Goal: Find specific page/section: Find specific page/section

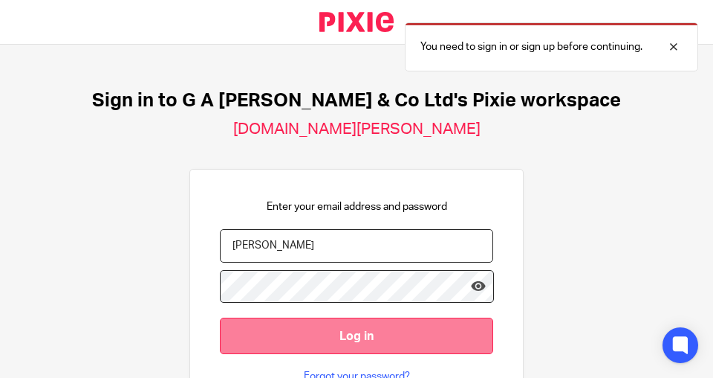
click at [348, 341] on input "Log in" at bounding box center [357, 335] width 274 height 36
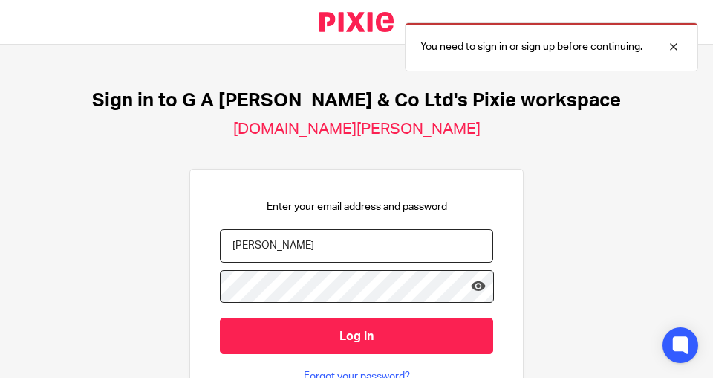
click at [567, 181] on div "Sign in to G A [PERSON_NAME] & Co Ltd's Pixie workspace [DOMAIN_NAME][PERSON_NA…" at bounding box center [356, 211] width 713 height 333
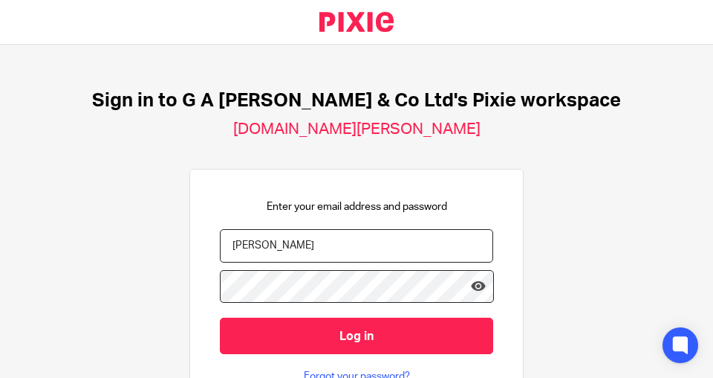
drag, startPoint x: 227, startPoint y: 241, endPoint x: 263, endPoint y: 253, distance: 38.5
click at [229, 242] on input "HARRIS" at bounding box center [357, 245] width 274 height 33
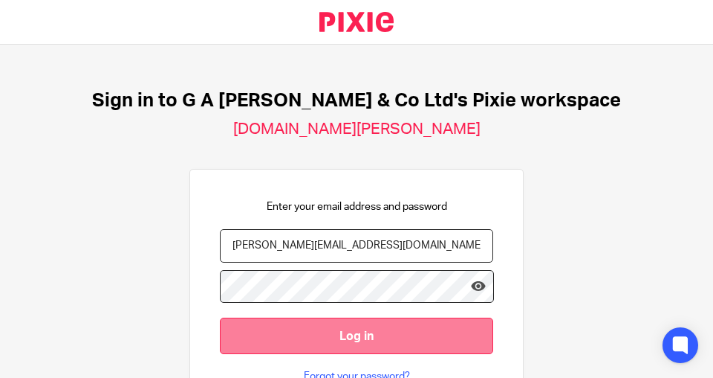
type input "gary@nwaccountants.co.uk"
click at [343, 323] on input "Log in" at bounding box center [357, 335] width 274 height 36
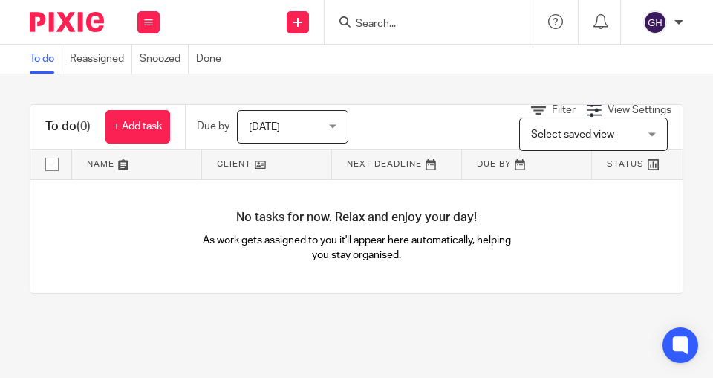
click at [392, 22] on input "Search" at bounding box center [422, 24] width 134 height 13
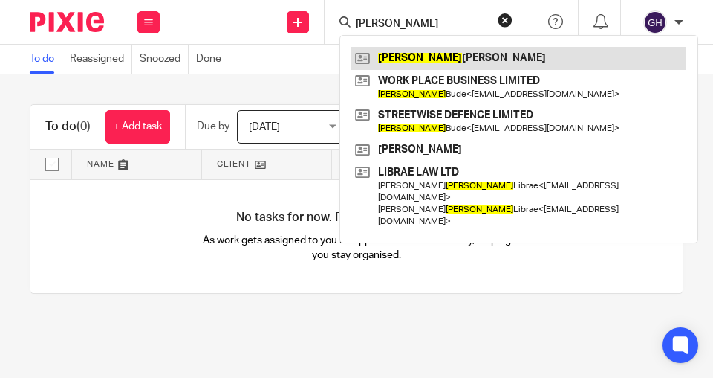
type input "julian"
click at [418, 60] on link at bounding box center [519, 58] width 335 height 22
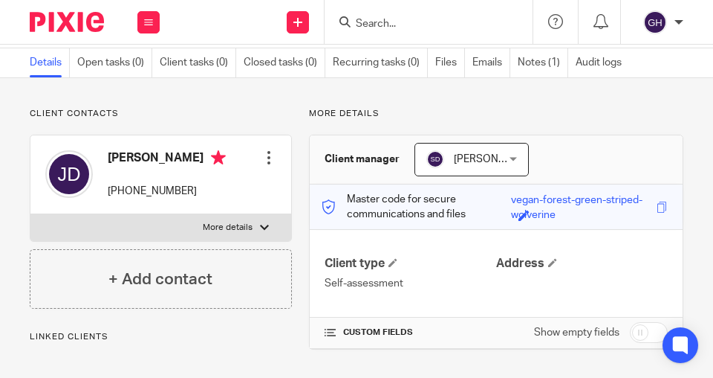
scroll to position [59, 0]
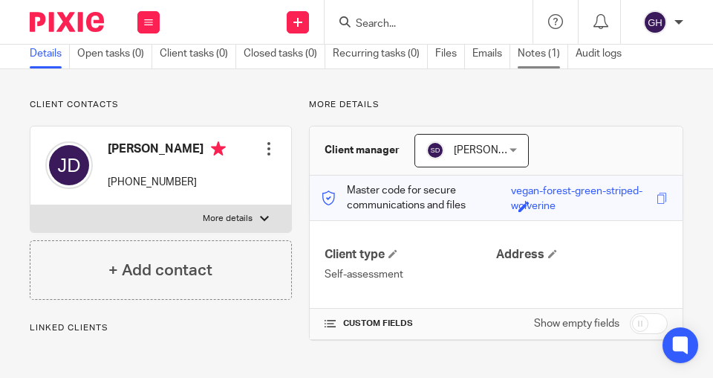
click at [525, 52] on link "Notes (1)" at bounding box center [543, 53] width 51 height 29
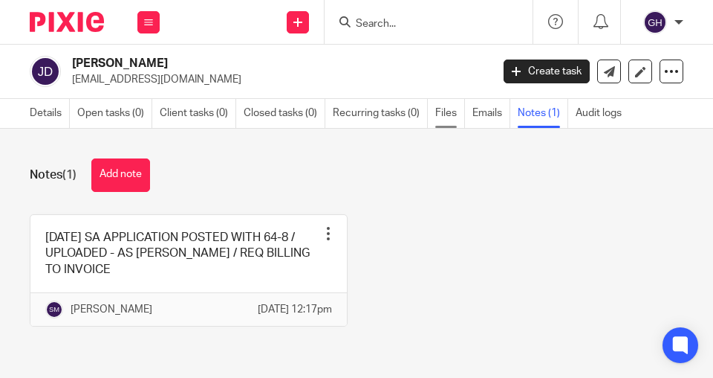
click at [449, 112] on link "Files" at bounding box center [451, 113] width 30 height 29
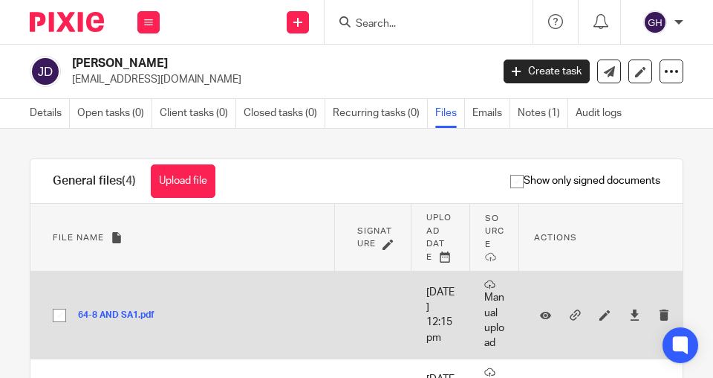
click at [107, 317] on button "64-8 AND SA1.pdf" at bounding box center [122, 315] width 88 height 10
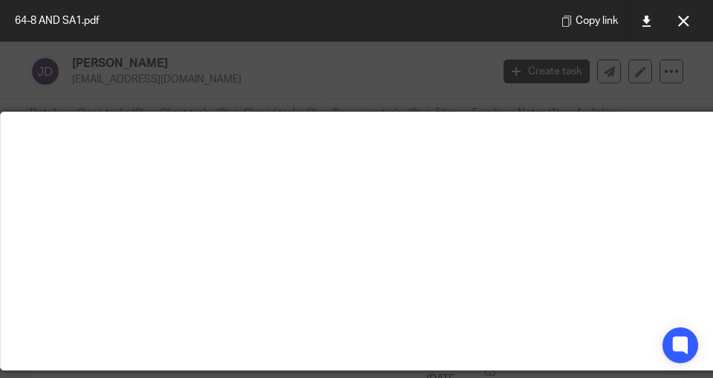
click at [684, 27] on button at bounding box center [684, 21] width 30 height 30
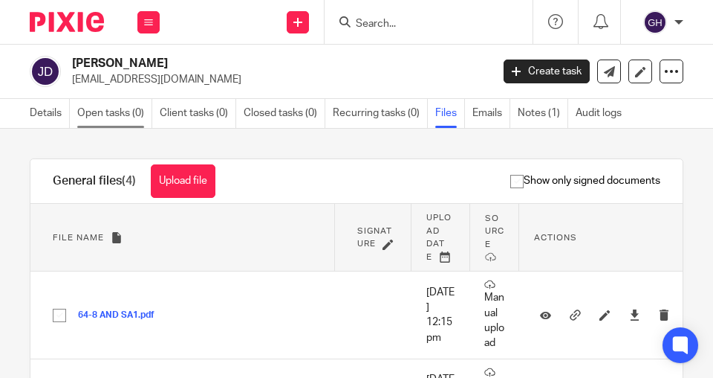
click at [114, 117] on link "Open tasks (0)" at bounding box center [114, 113] width 75 height 29
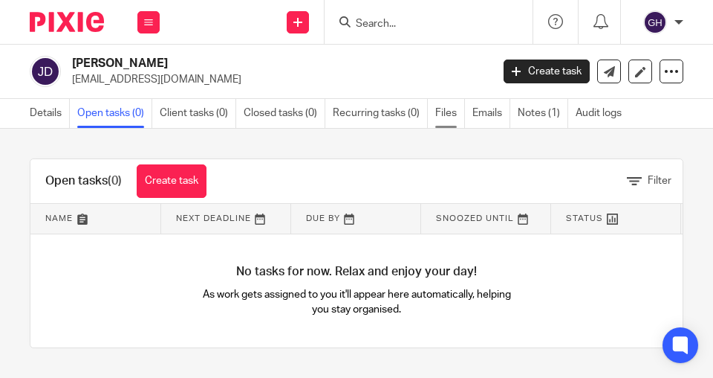
click at [436, 115] on link "Files" at bounding box center [451, 113] width 30 height 29
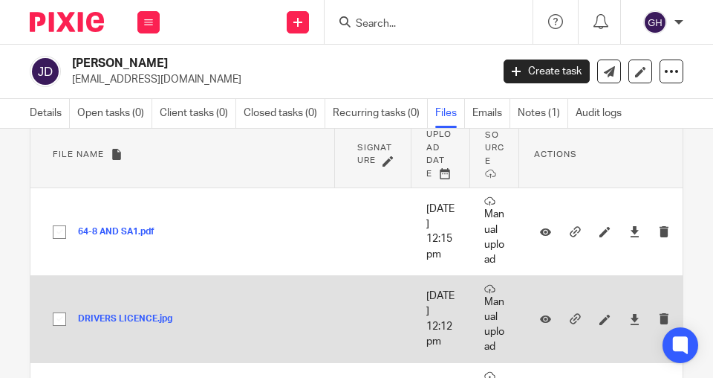
scroll to position [68, 0]
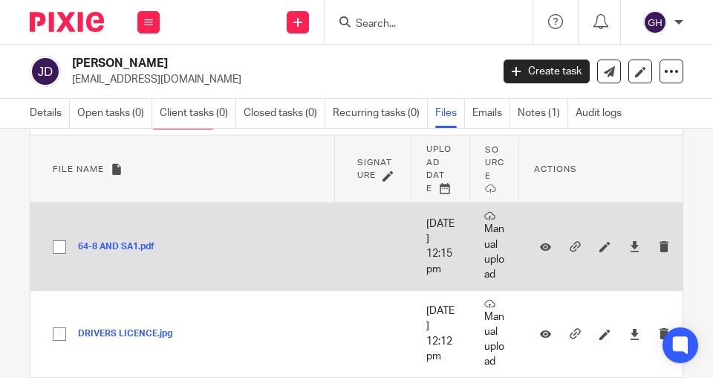
click at [126, 247] on button "64-8 AND SA1.pdf" at bounding box center [122, 247] width 88 height 10
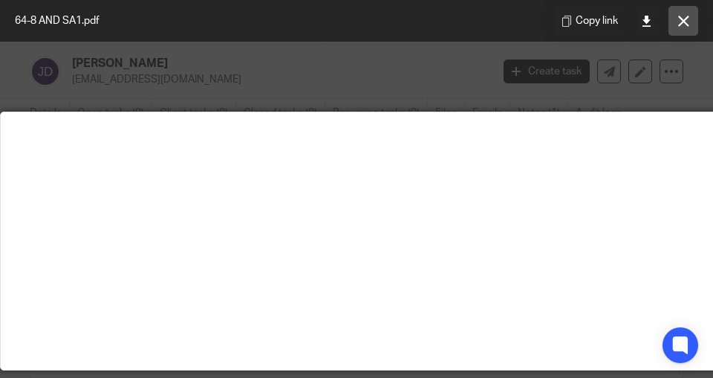
click at [679, 17] on icon at bounding box center [684, 21] width 11 height 11
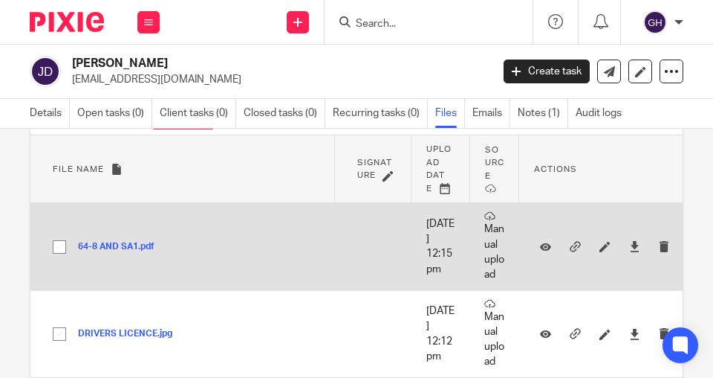
click at [109, 247] on button "64-8 AND SA1.pdf" at bounding box center [122, 247] width 88 height 10
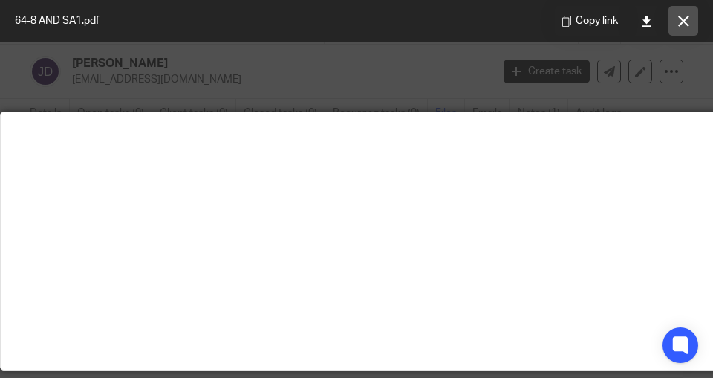
click at [688, 25] on icon at bounding box center [684, 21] width 11 height 11
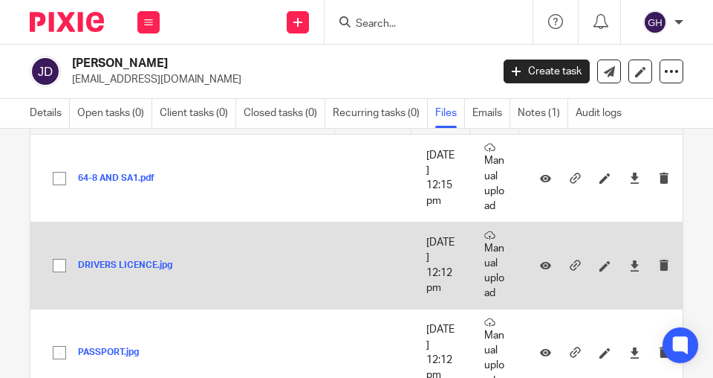
scroll to position [111, 0]
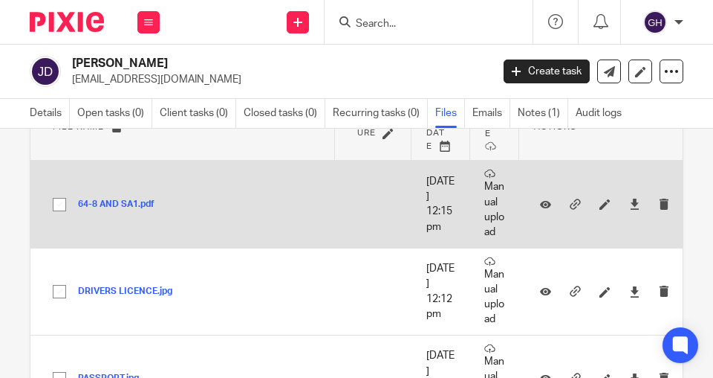
click at [106, 203] on button "64-8 AND SA1.pdf" at bounding box center [122, 204] width 88 height 10
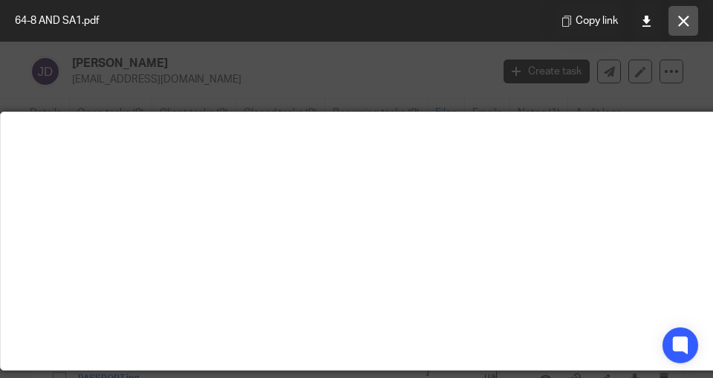
click at [681, 25] on icon at bounding box center [684, 21] width 11 height 11
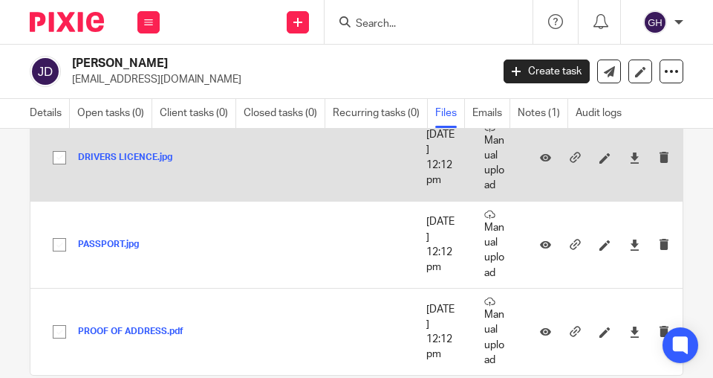
scroll to position [195, 0]
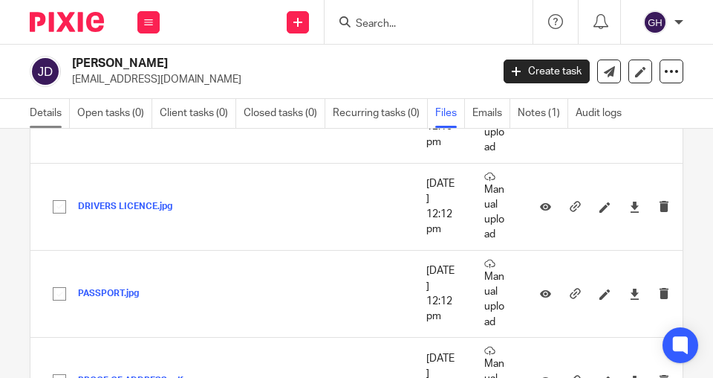
click at [43, 107] on link "Details" at bounding box center [50, 113] width 40 height 29
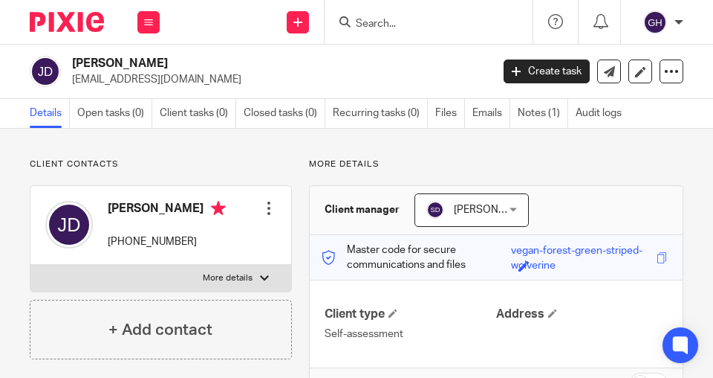
click at [365, 28] on input "Search" at bounding box center [422, 24] width 134 height 13
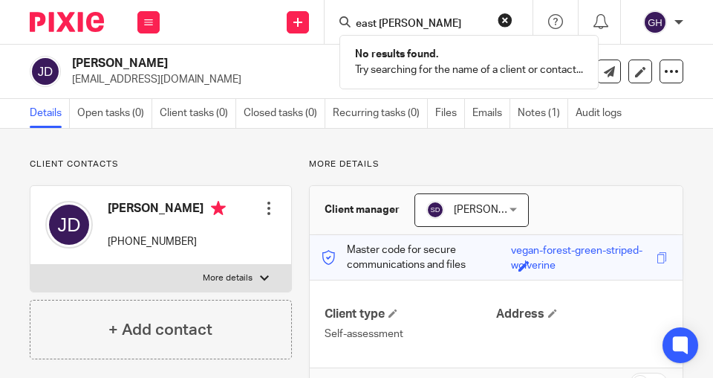
type input "east mead"
click button "submit" at bounding box center [0, 0] width 0 height 0
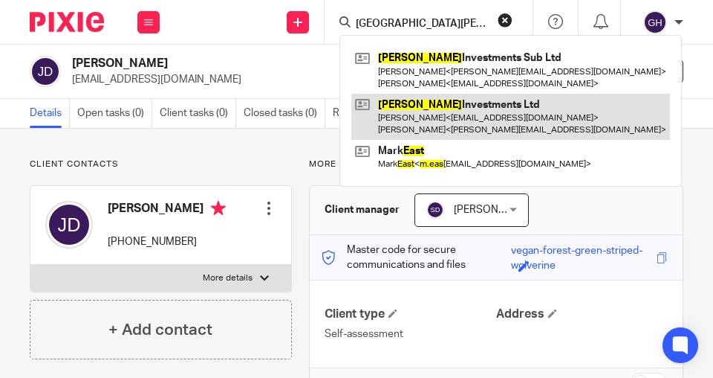
click at [416, 105] on link at bounding box center [511, 117] width 319 height 46
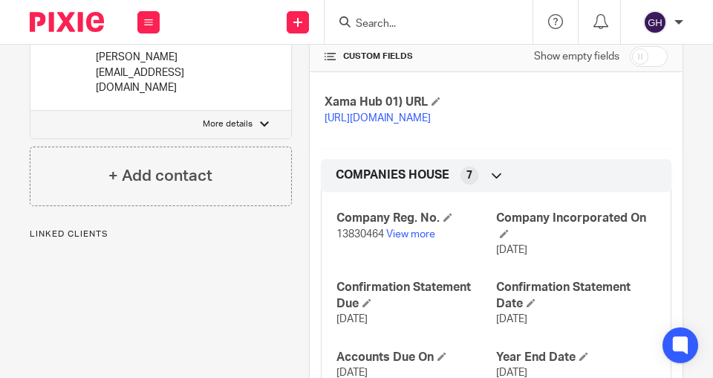
scroll to position [424, 0]
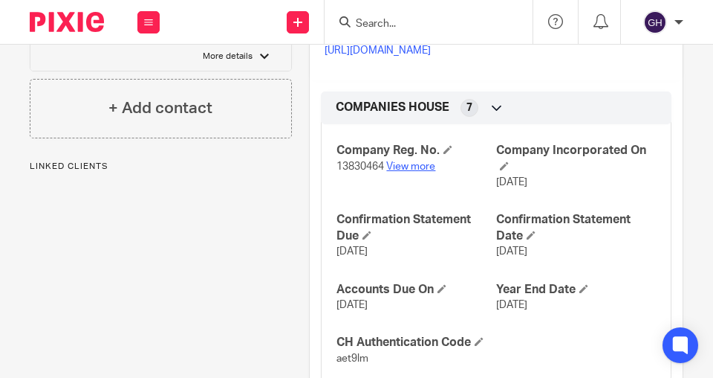
click at [415, 172] on link "View more" at bounding box center [410, 166] width 49 height 10
